Goal: Check status: Check status

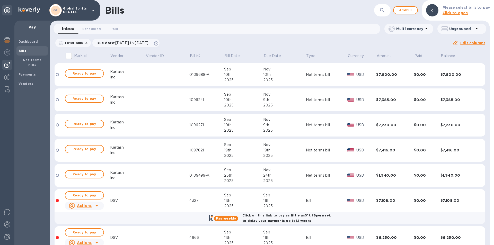
click at [293, 11] on div "Bills" at bounding box center [239, 10] width 269 height 11
click at [274, 44] on div "Filter Bills Due date : [DATE] to [DATE] Amount Paid Balance" at bounding box center [254, 43] width 398 height 10
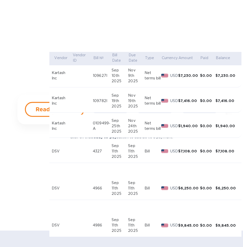
scroll to position [51, 116]
click at [0, 0] on div "Dashboard" at bounding box center [0, 0] width 0 height 0
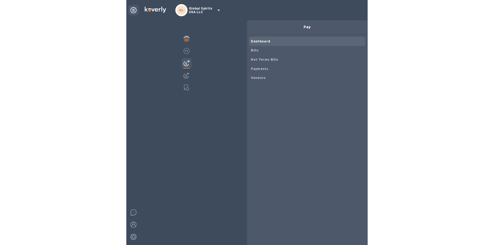
scroll to position [111, 120]
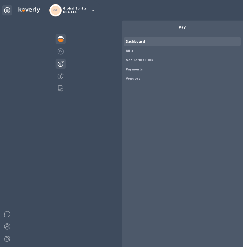
click at [58, 41] on img at bounding box center [61, 39] width 6 height 6
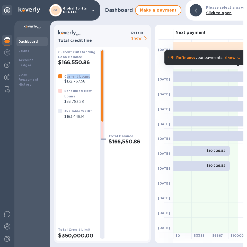
drag, startPoint x: 67, startPoint y: 77, endPoint x: 96, endPoint y: 76, distance: 28.8
click at [96, 76] on div "Current Loans $132,767.58 Scheduled New Loans $33,783.28 Available Credit $183,…" at bounding box center [77, 97] width 42 height 50
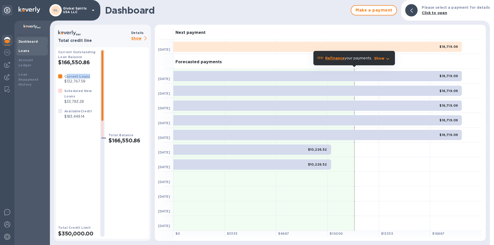
click at [17, 51] on div "Loans" at bounding box center [31, 50] width 31 height 9
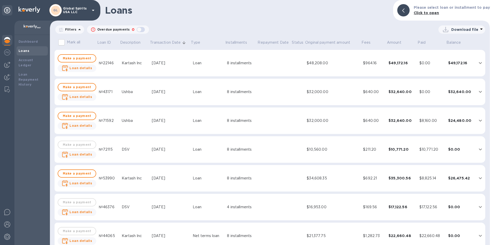
drag, startPoint x: 142, startPoint y: 201, endPoint x: 147, endPoint y: 200, distance: 4.9
click at [142, 201] on td "DSV" at bounding box center [135, 207] width 30 height 27
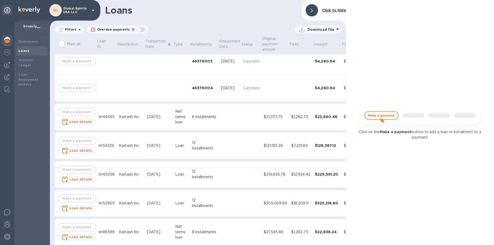
scroll to position [180, 0]
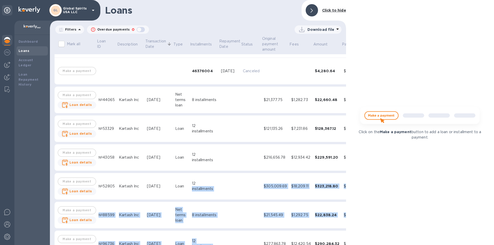
drag, startPoint x: 201, startPoint y: 242, endPoint x: 225, endPoint y: 242, distance: 24.5
click at [225, 242] on tbody "Make a payment Loan details №22146 Kartash Inc [DATE] Loan 8 installments $48,2…" at bounding box center [230, 48] width 351 height 482
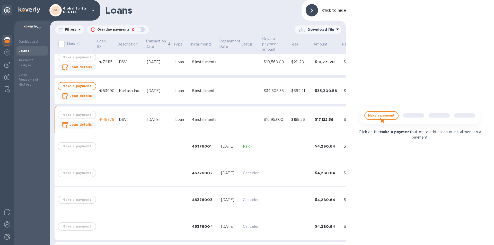
scroll to position [144, 0]
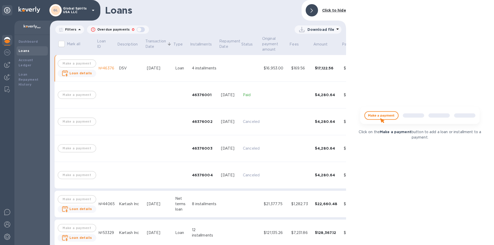
drag, startPoint x: 178, startPoint y: 190, endPoint x: 228, endPoint y: 191, distance: 50.7
click at [228, 191] on table "Mark all Loan ID Description Transaction Date Type Installments Repayment Date …" at bounding box center [230, 142] width 351 height 501
drag, startPoint x: 199, startPoint y: 188, endPoint x: 223, endPoint y: 188, distance: 23.7
click at [223, 188] on tr "Make a payment 46376004 [DATE] Canceled $4,280.64 $4,280.64 $0.00" at bounding box center [230, 175] width 351 height 27
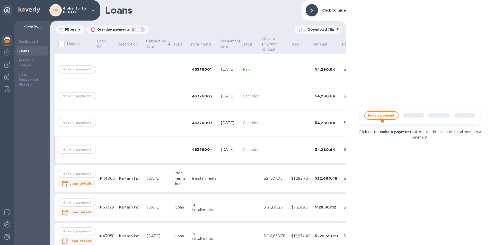
scroll to position [116, 0]
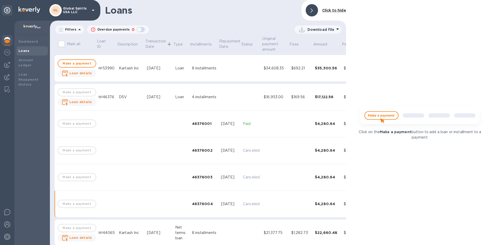
click at [202, 145] on td "46376002" at bounding box center [204, 150] width 29 height 27
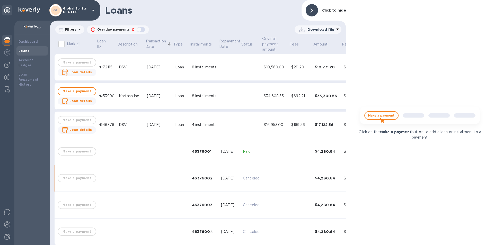
scroll to position [62, 0]
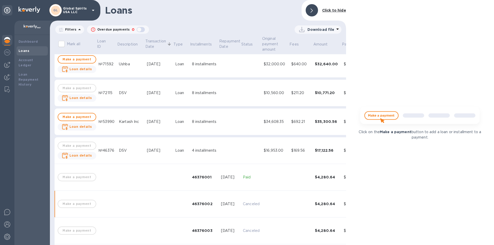
click at [129, 90] on td "DSV" at bounding box center [131, 93] width 28 height 27
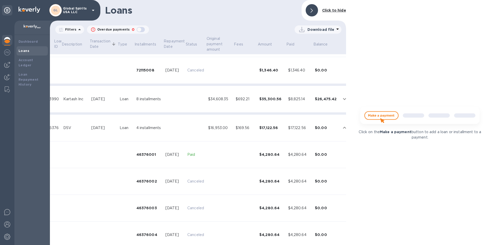
scroll to position [268, 56]
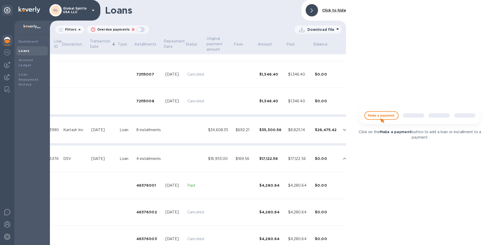
drag, startPoint x: 100, startPoint y: 128, endPoint x: 101, endPoint y: 121, distance: 7.3
click at [100, 128] on div "[DATE]" at bounding box center [103, 129] width 24 height 5
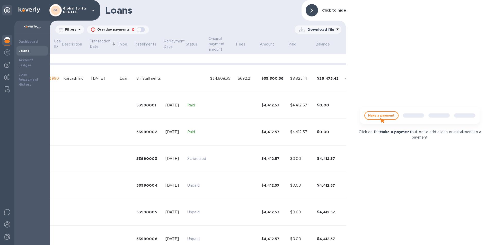
scroll to position [320, 58]
click at [282, 242] on td "$4,412.57" at bounding box center [271, 239] width 29 height 27
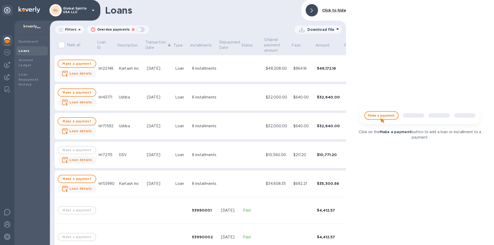
click at [163, 126] on div "[DATE]" at bounding box center [159, 126] width 24 height 5
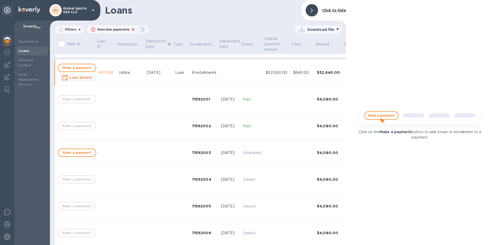
scroll to position [51, 0]
